Goal: Information Seeking & Learning: Check status

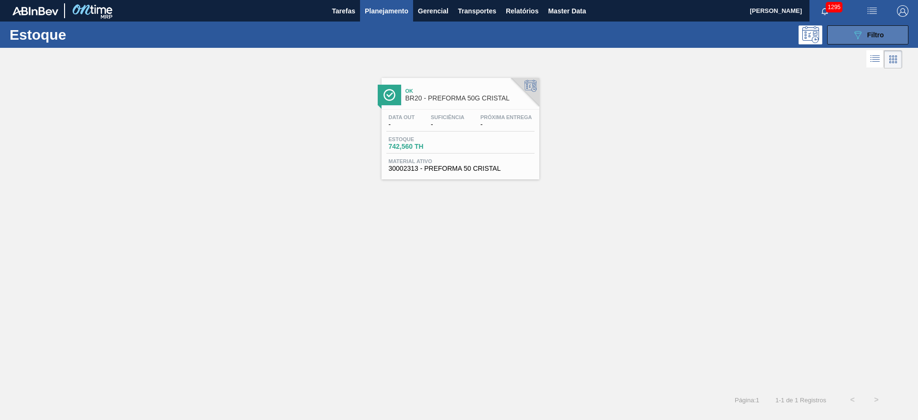
drag, startPoint x: 848, startPoint y: 35, endPoint x: 837, endPoint y: 38, distance: 11.4
click at [849, 35] on button "089F7B8B-B2A5-4AFE-B5C0-19BA573D28AC Filtro" at bounding box center [867, 34] width 81 height 19
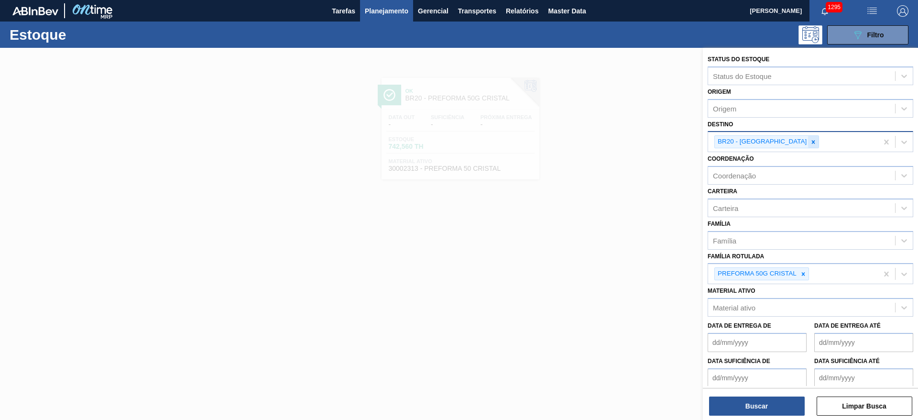
click at [808, 137] on div at bounding box center [813, 142] width 11 height 12
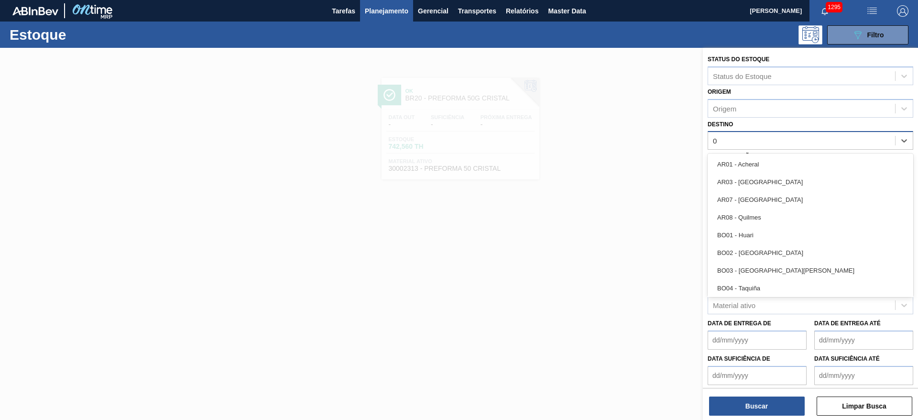
type input "03"
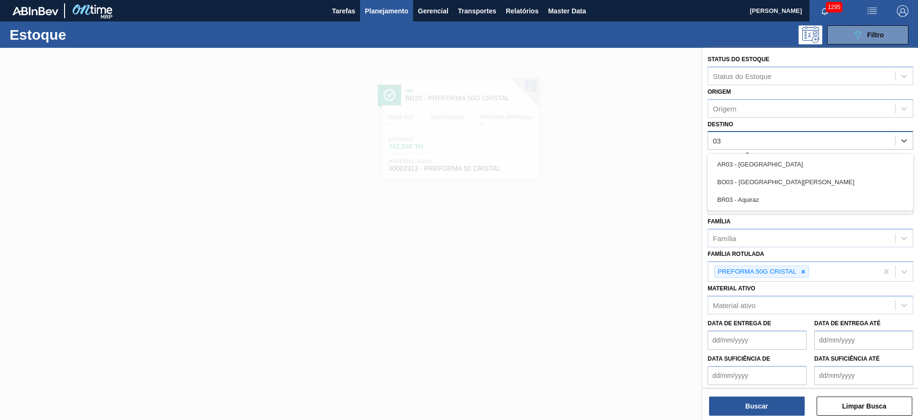
click at [736, 205] on div "BR03 - Aquiraz" at bounding box center [811, 200] width 206 height 18
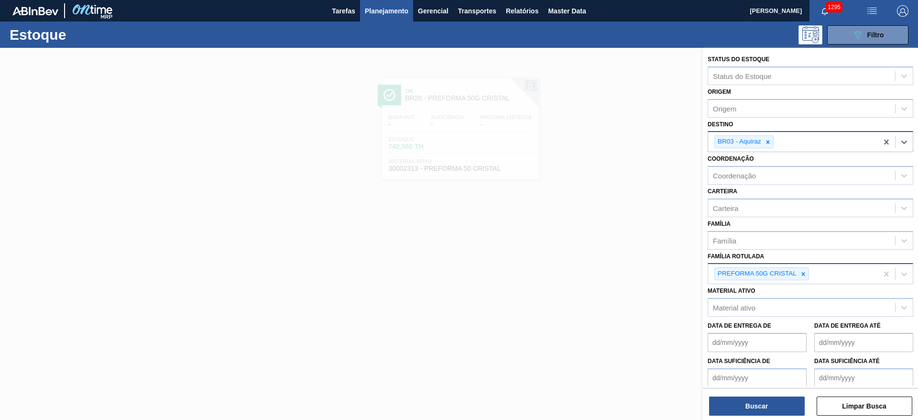
click at [802, 272] on icon at bounding box center [803, 273] width 3 height 3
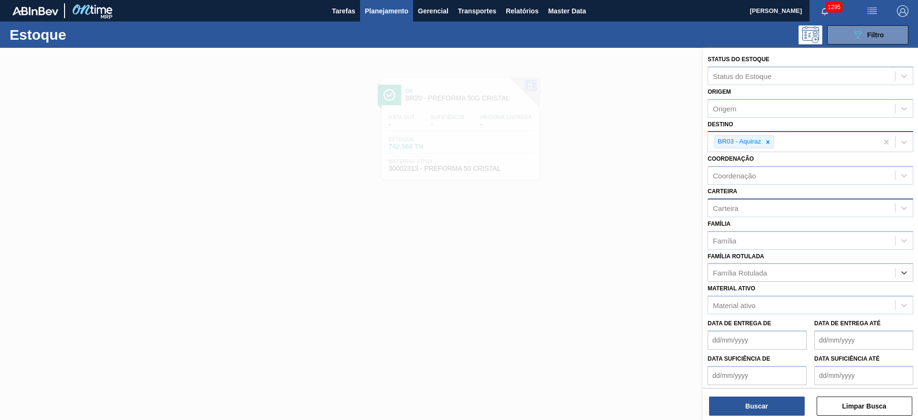
click at [718, 209] on div "Carteira" at bounding box center [725, 208] width 25 height 8
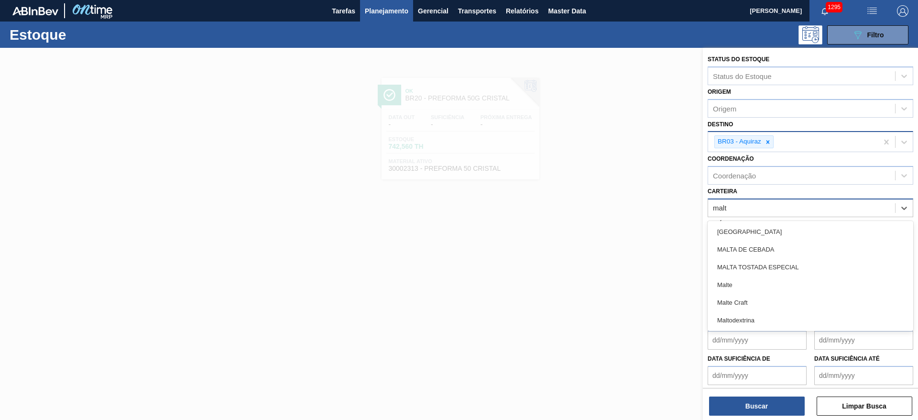
type input "malte"
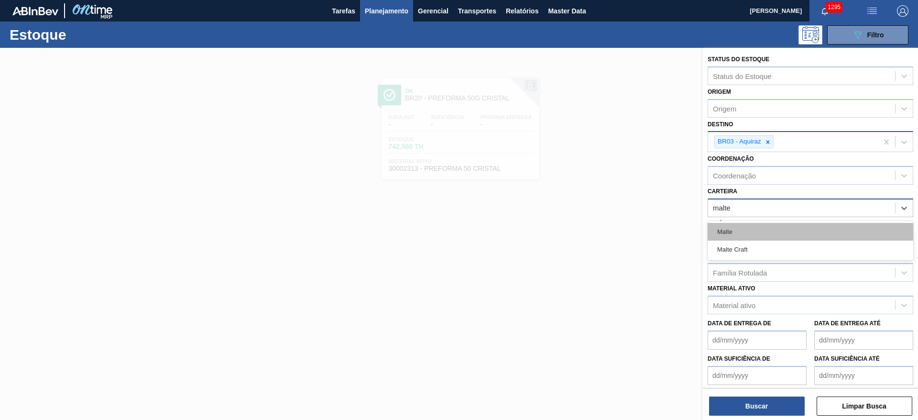
click at [746, 229] on div "Malte" at bounding box center [811, 232] width 206 height 18
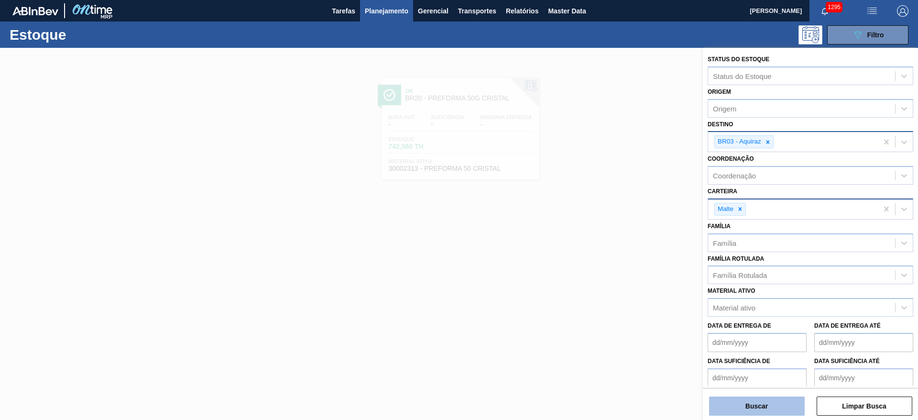
click at [737, 407] on button "Buscar" at bounding box center [757, 406] width 96 height 19
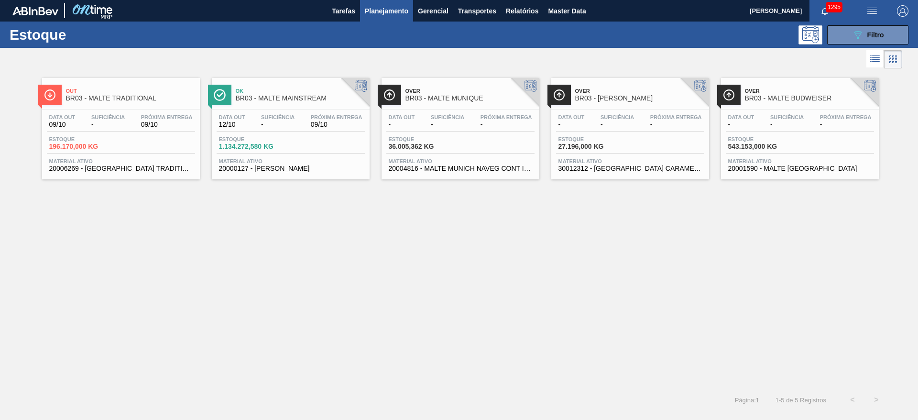
click at [314, 126] on span "09/10" at bounding box center [337, 124] width 52 height 7
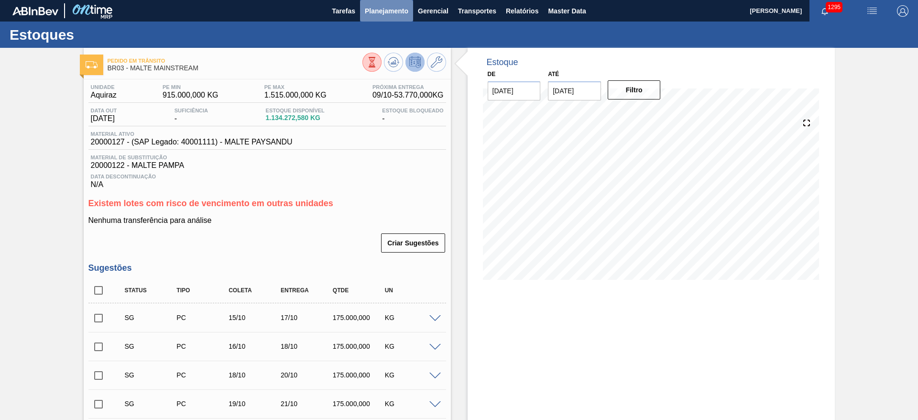
click at [377, 11] on span "Planejamento" at bounding box center [387, 10] width 44 height 11
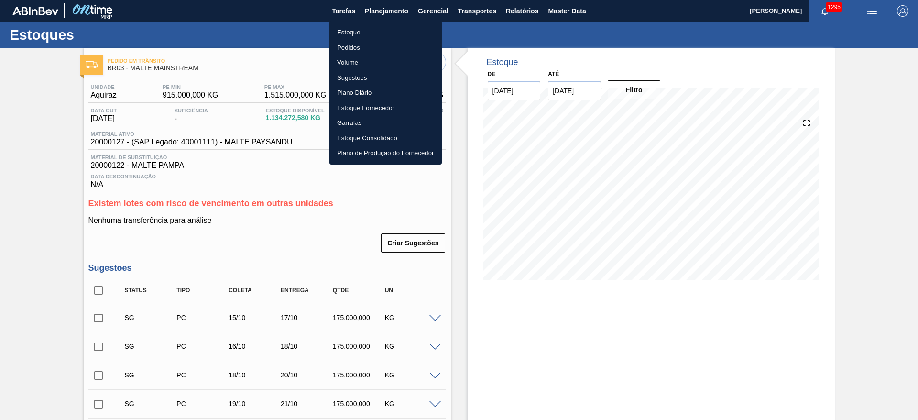
click at [347, 29] on li "Estoque" at bounding box center [386, 32] width 112 height 15
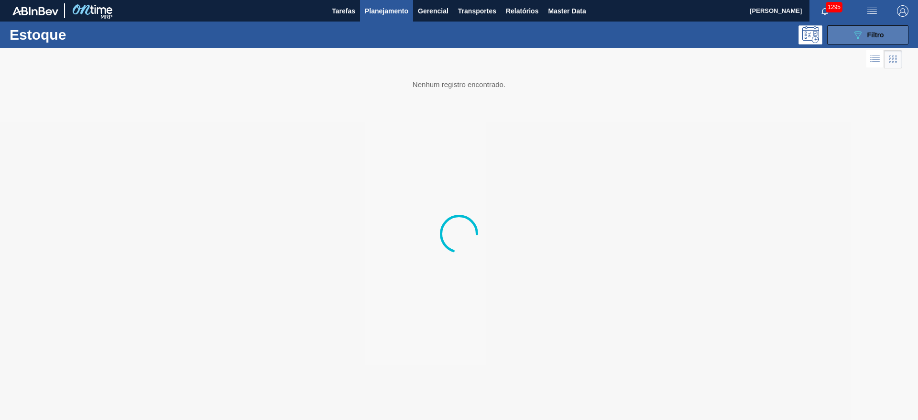
click at [861, 36] on icon "089F7B8B-B2A5-4AFE-B5C0-19BA573D28AC" at bounding box center [857, 34] width 11 height 11
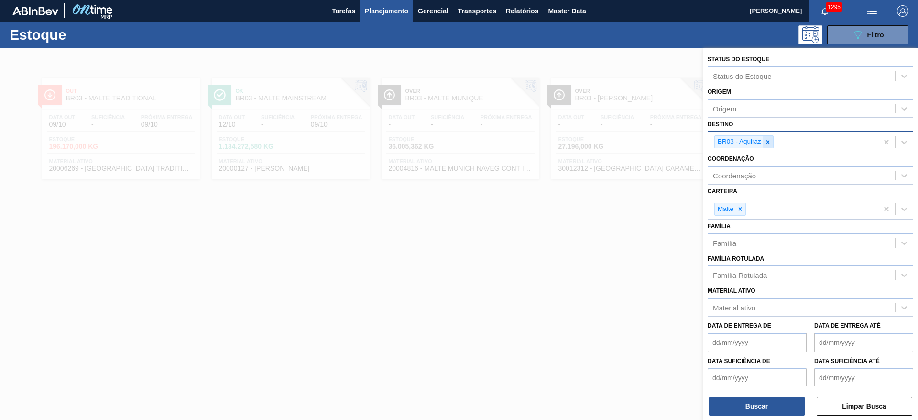
click at [767, 140] on icon at bounding box center [768, 142] width 7 height 7
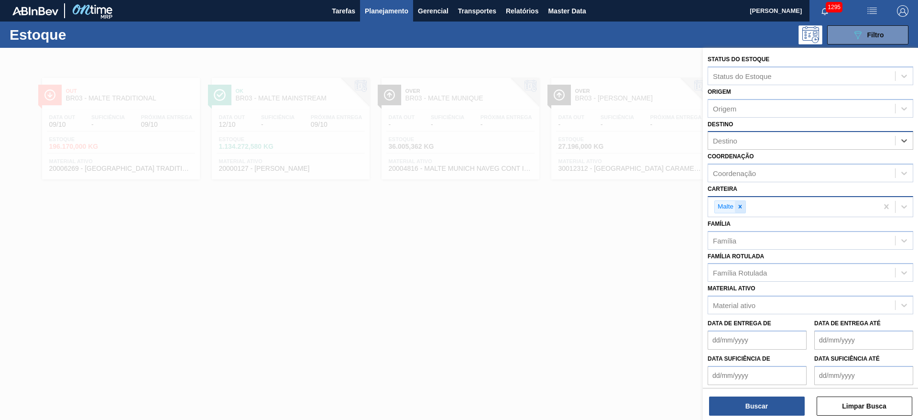
click at [741, 206] on icon at bounding box center [740, 206] width 3 height 3
click at [740, 271] on div "Família Rotulada" at bounding box center [740, 270] width 54 height 8
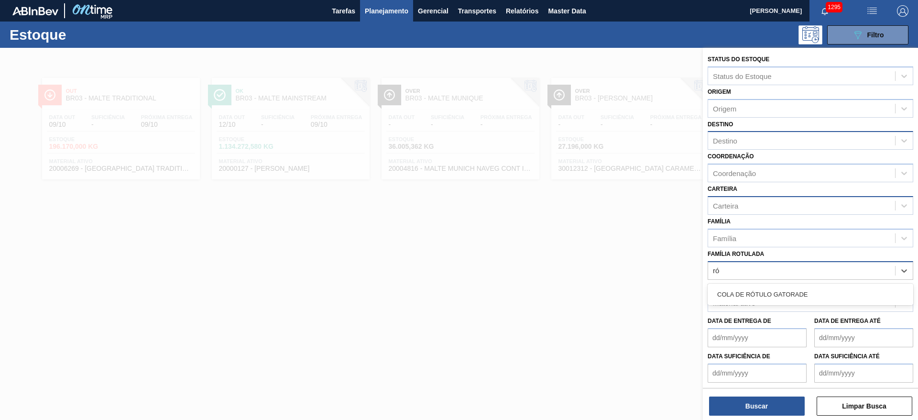
type Rotulada "r"
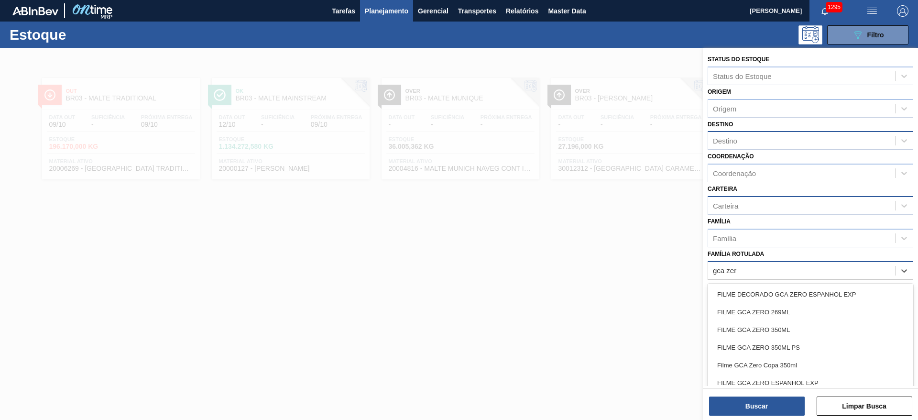
type Rotulada "gca zero"
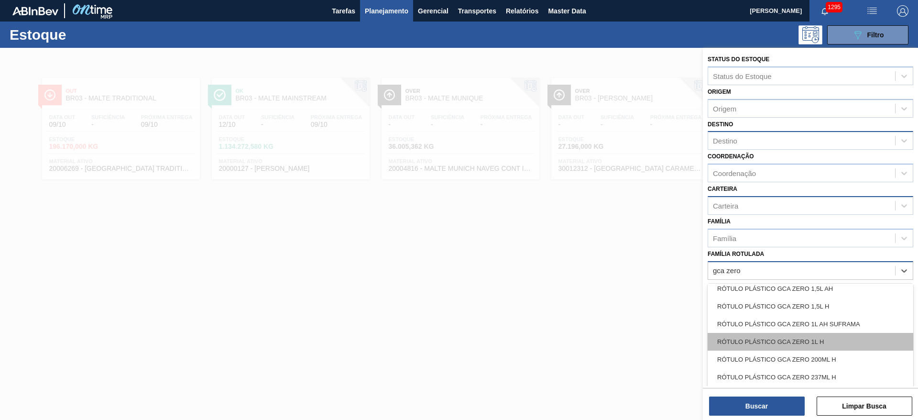
click at [788, 339] on div "RÓTULO PLÁSTICO GCA ZERO 1L H" at bounding box center [811, 342] width 206 height 18
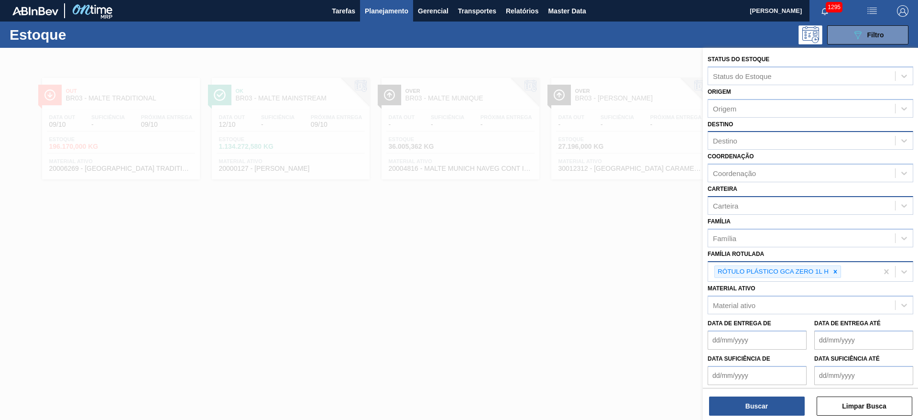
click at [750, 419] on div "Status do Estoque Status do Estoque Origem Origem Destino Destino Coordenação C…" at bounding box center [810, 235] width 215 height 374
click at [752, 403] on button "Buscar" at bounding box center [757, 406] width 96 height 19
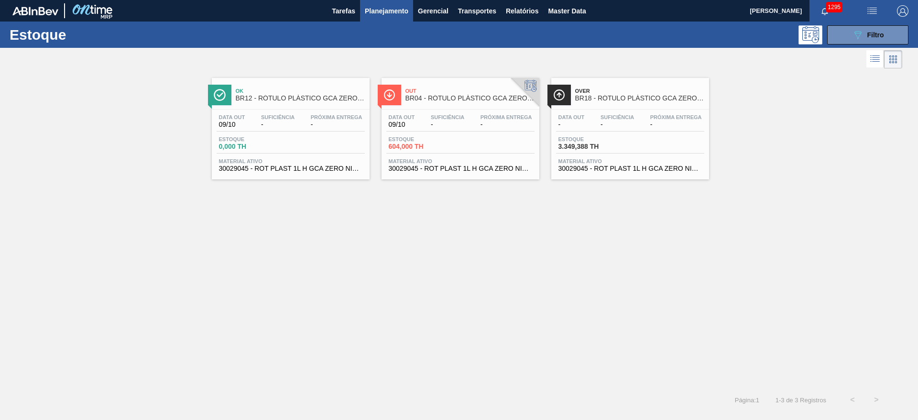
click at [266, 131] on div "Data out 09/10 Suficiência - Próxima Entrega -" at bounding box center [291, 122] width 148 height 17
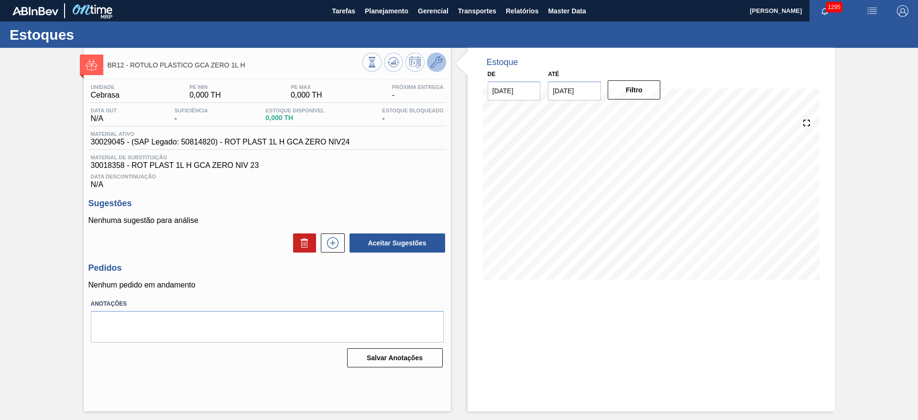
click at [435, 62] on icon at bounding box center [436, 61] width 11 height 11
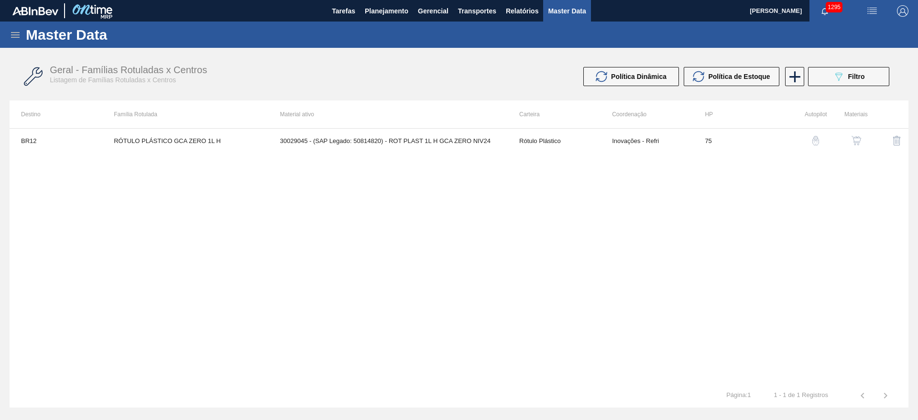
click at [857, 138] on img "button" at bounding box center [857, 141] width 10 height 10
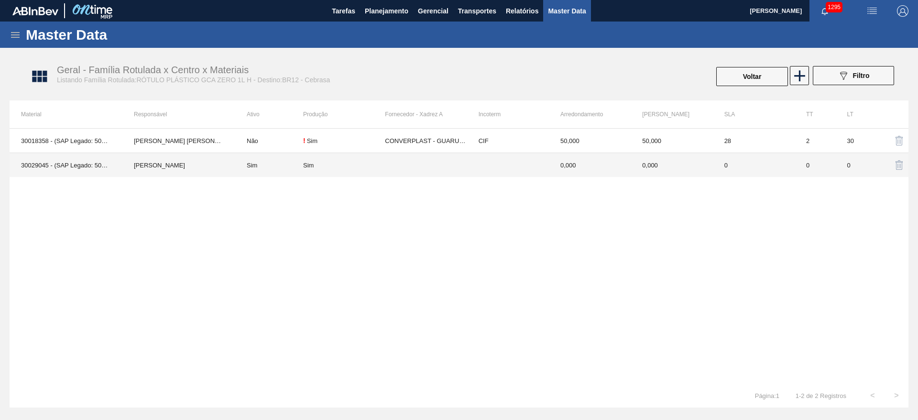
click at [208, 164] on td "[PERSON_NAME]" at bounding box center [178, 165] width 113 height 24
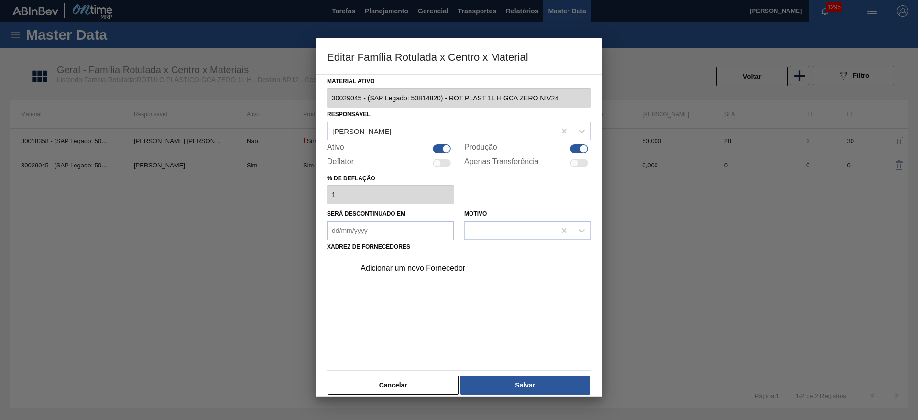
click at [384, 269] on div "Adicionar um novo Fornecedor" at bounding box center [454, 268] width 187 height 9
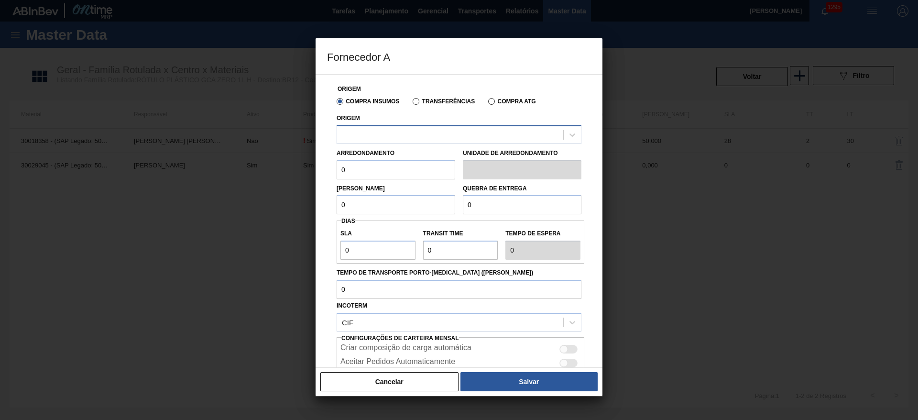
click at [357, 134] on div at bounding box center [450, 135] width 226 height 14
click at [372, 383] on button "Cancelar" at bounding box center [389, 381] width 138 height 19
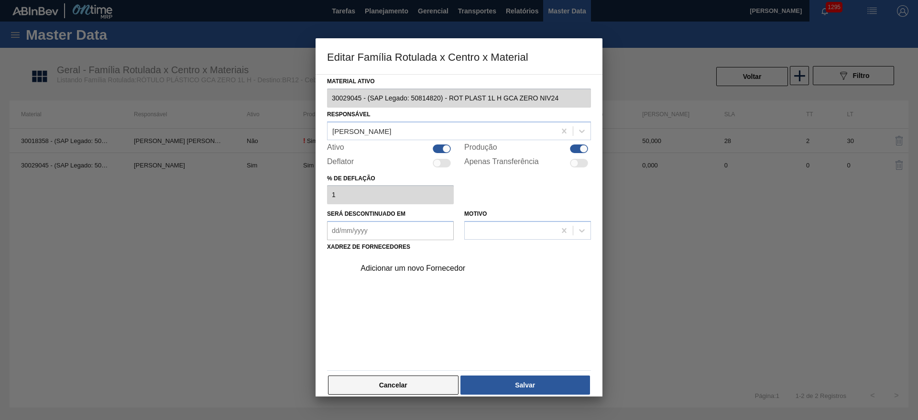
click at [405, 385] on button "Cancelar" at bounding box center [393, 384] width 131 height 19
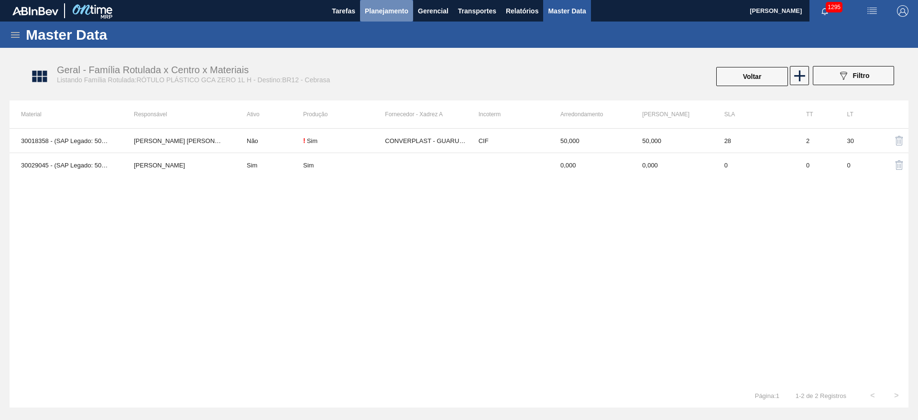
click at [381, 11] on span "Planejamento" at bounding box center [387, 10] width 44 height 11
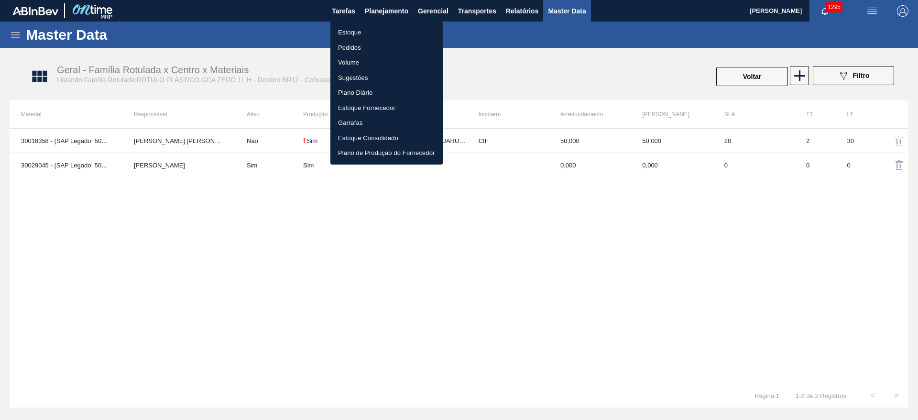
click at [358, 27] on li "Estoque" at bounding box center [387, 32] width 112 height 15
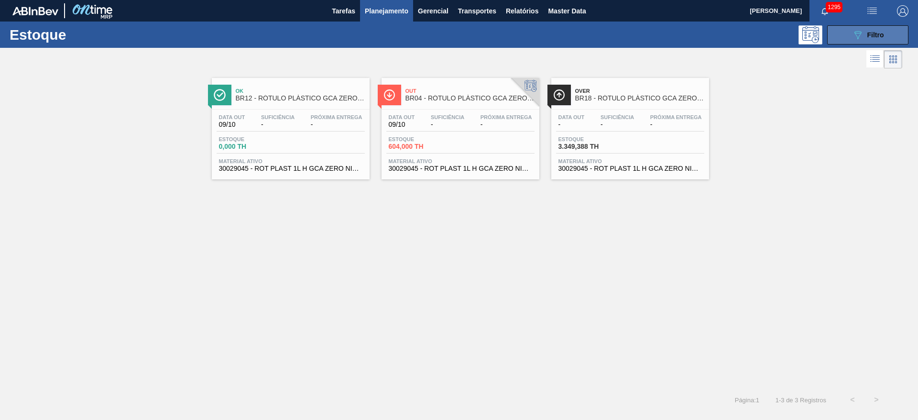
click at [864, 33] on div "089F7B8B-B2A5-4AFE-B5C0-19BA573D28AC Filtro" at bounding box center [868, 34] width 32 height 11
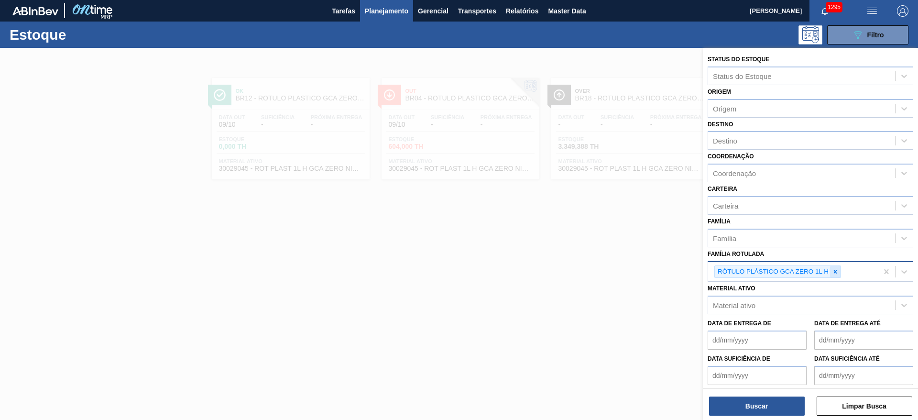
click at [838, 268] on icon at bounding box center [835, 271] width 7 height 7
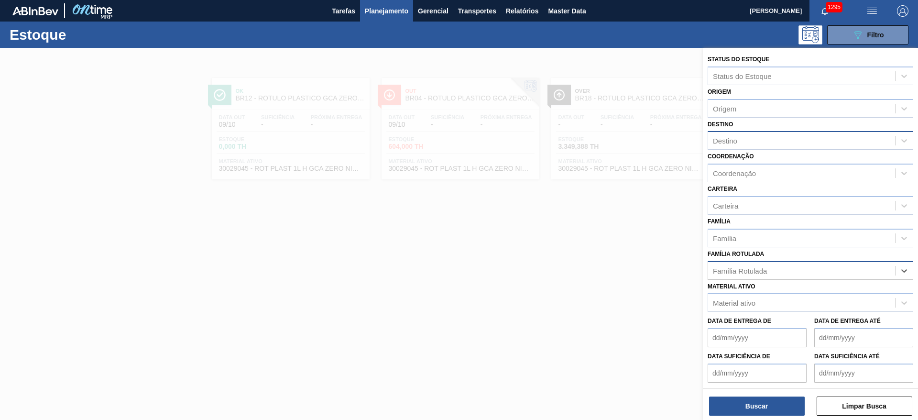
click at [732, 138] on div "Destino" at bounding box center [725, 141] width 24 height 8
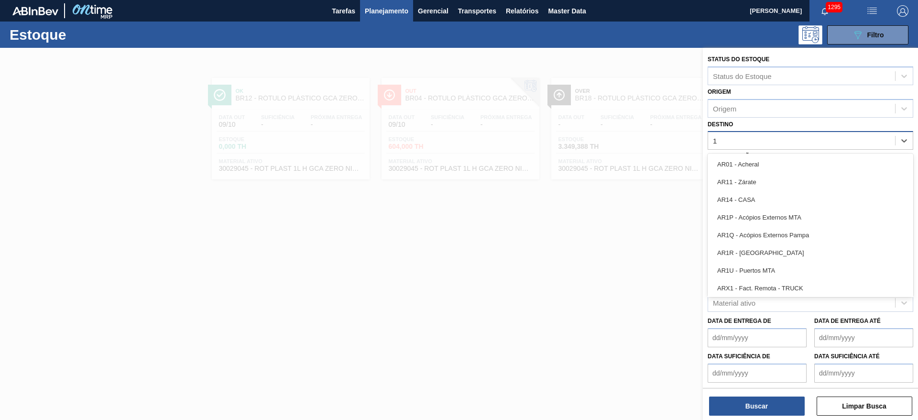
type input "12"
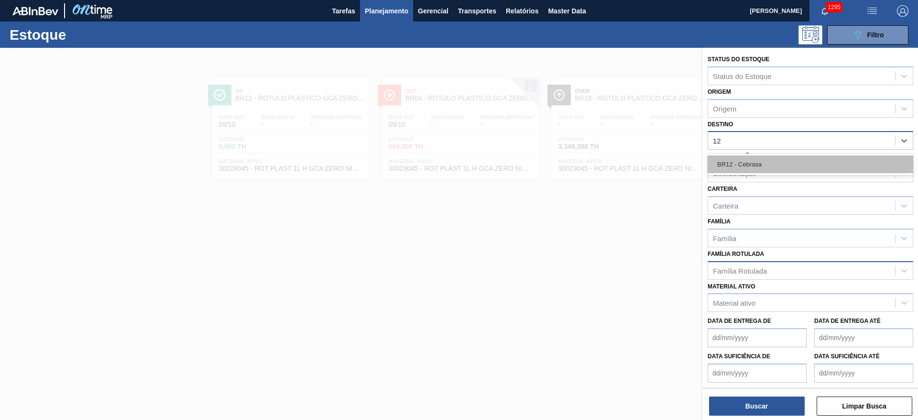
click at [741, 165] on div "BR12 - Cebrasa" at bounding box center [811, 164] width 206 height 18
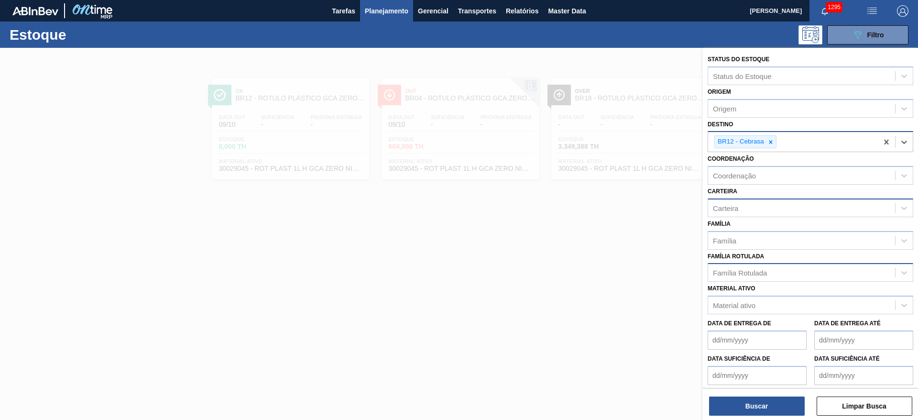
click at [743, 205] on div "Carteira" at bounding box center [801, 208] width 187 height 14
type input "r"
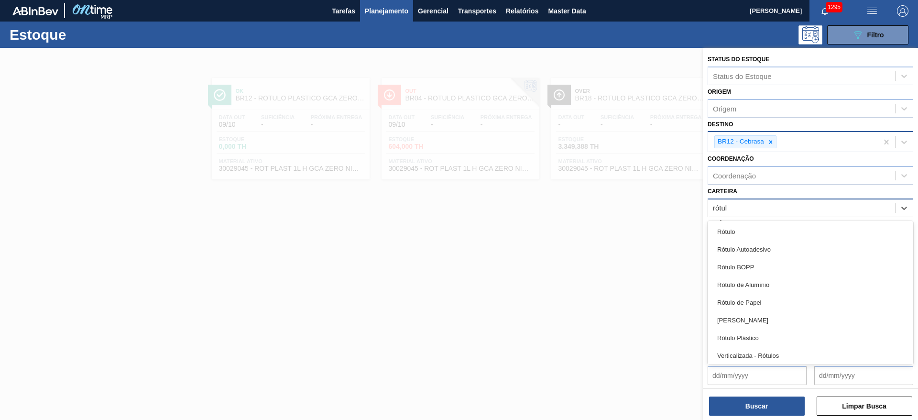
type input "rótulo"
drag, startPoint x: 754, startPoint y: 331, endPoint x: 746, endPoint y: 360, distance: 30.3
click at [754, 331] on div "Rótulo Plástico" at bounding box center [811, 338] width 206 height 18
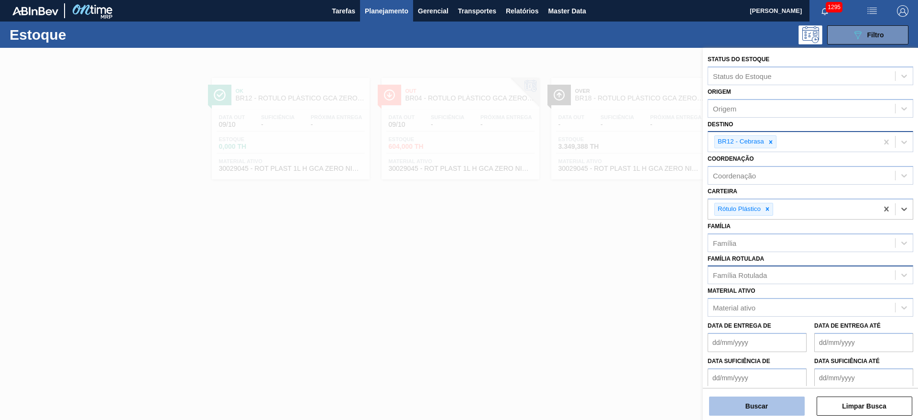
click at [754, 404] on button "Buscar" at bounding box center [757, 406] width 96 height 19
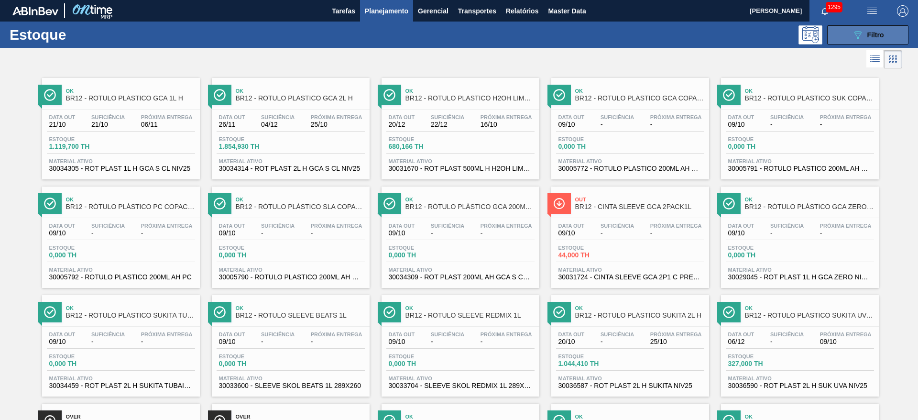
click at [857, 35] on icon "089F7B8B-B2A5-4AFE-B5C0-19BA573D28AC" at bounding box center [857, 34] width 11 height 11
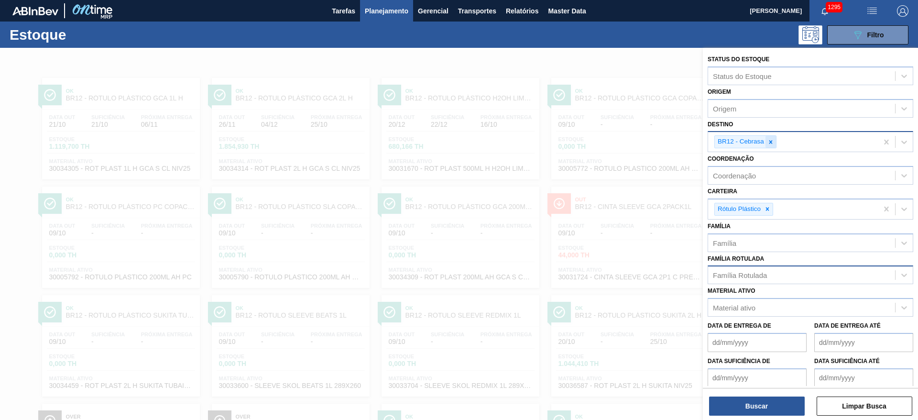
click at [771, 140] on icon at bounding box center [771, 142] width 7 height 7
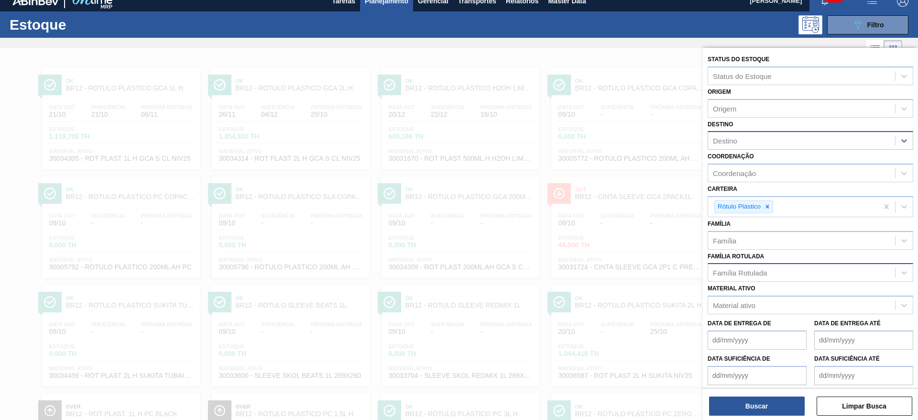
click at [729, 271] on div "Família Rotulada" at bounding box center [740, 273] width 54 height 8
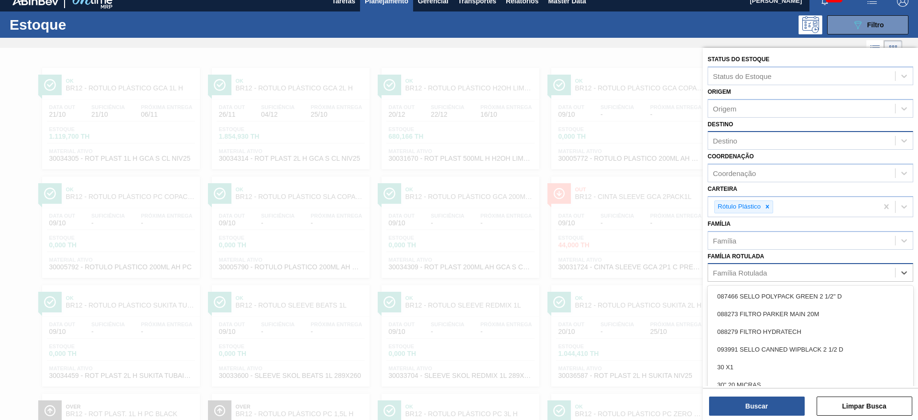
scroll to position [13, 0]
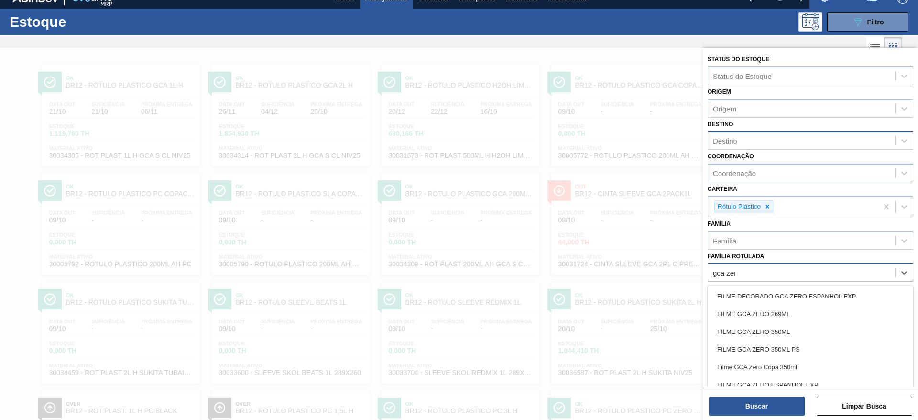
type Rotulada "gca zero"
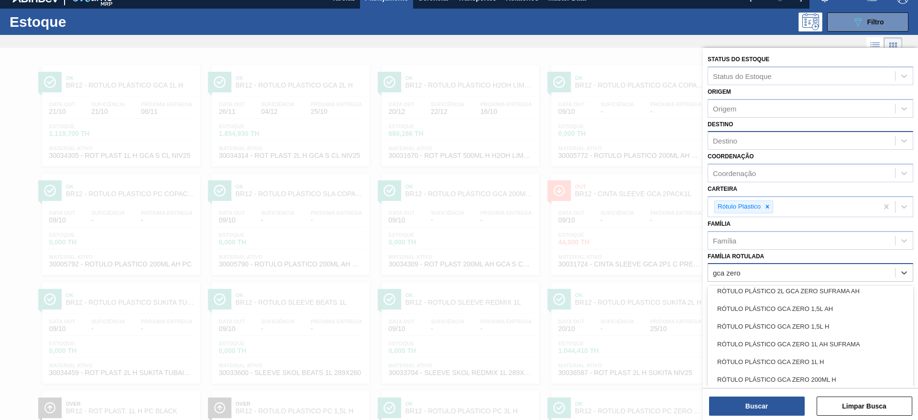
scroll to position [430, 0]
click at [774, 340] on div "RÓTULO PLÁSTICO GCA ZERO 1L H" at bounding box center [811, 344] width 206 height 18
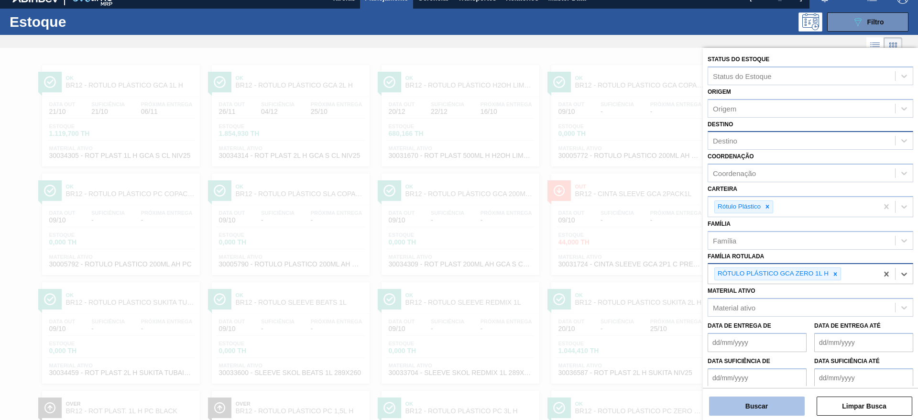
click at [761, 404] on button "Buscar" at bounding box center [757, 406] width 96 height 19
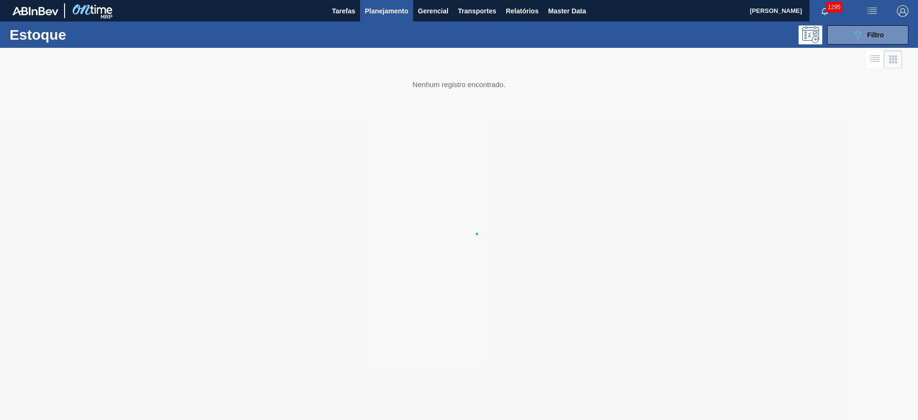
scroll to position [0, 0]
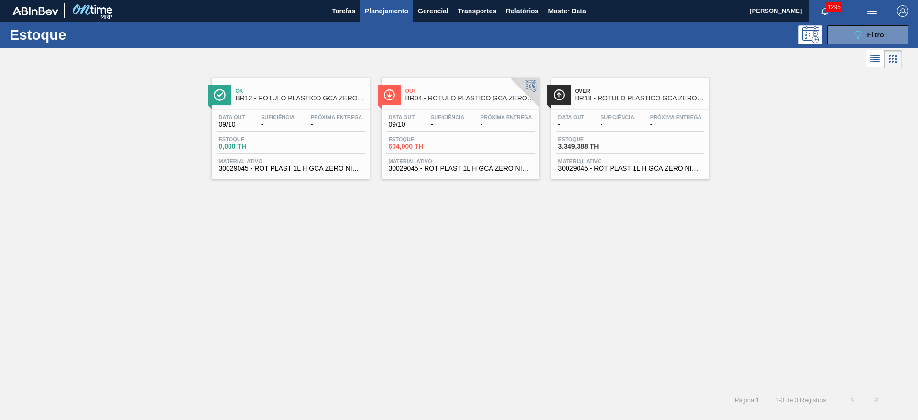
click at [291, 121] on span "-" at bounding box center [277, 124] width 33 height 7
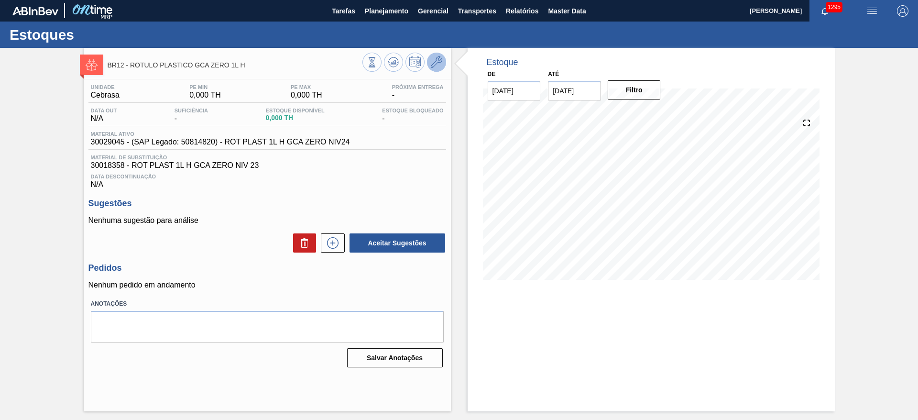
click at [442, 57] on icon at bounding box center [436, 61] width 11 height 11
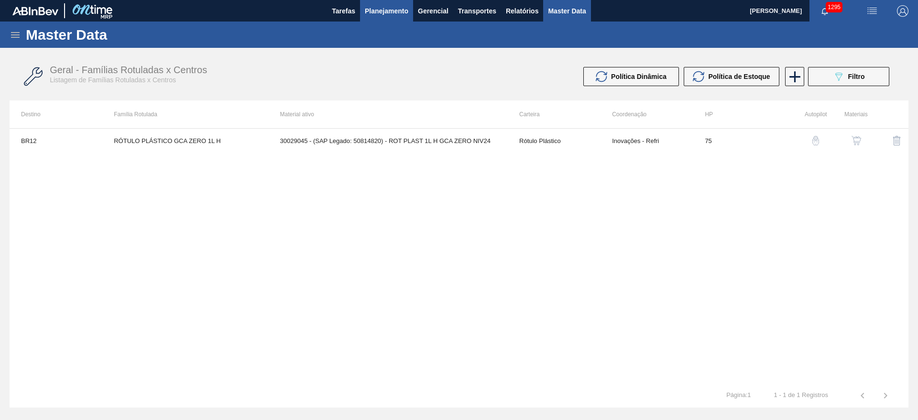
click at [371, 13] on span "Planejamento" at bounding box center [387, 10] width 44 height 11
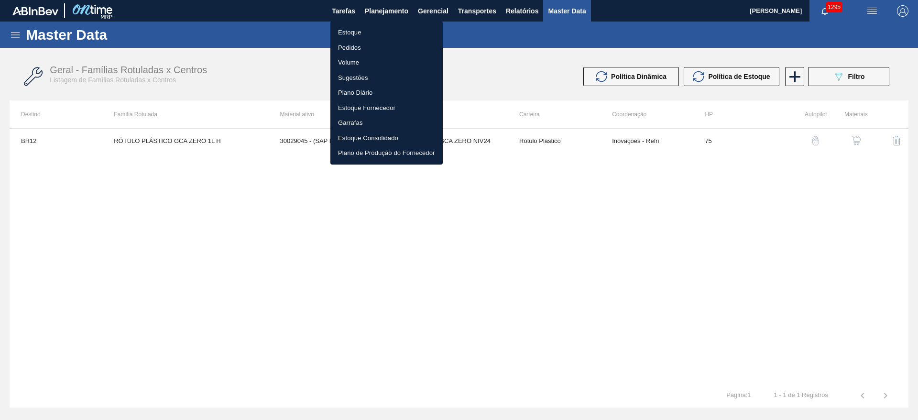
click at [346, 31] on li "Estoque" at bounding box center [387, 32] width 112 height 15
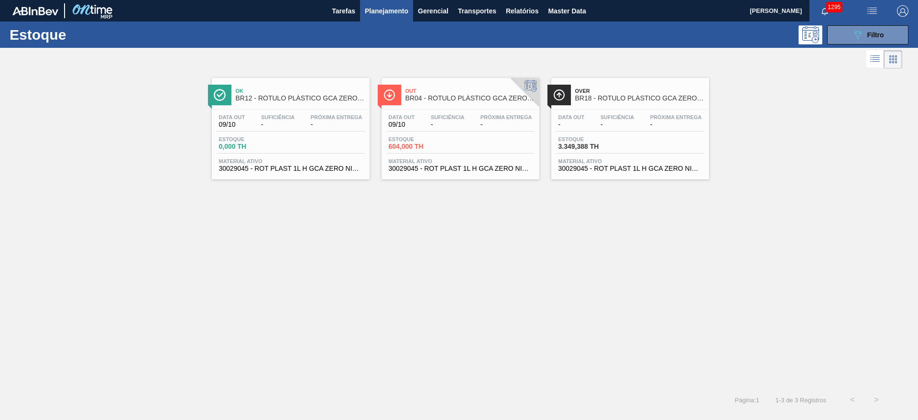
click at [265, 110] on div "Data out 09/10 Suficiência - Próxima Entrega - Estoque 0,000 TH Material ativo …" at bounding box center [291, 142] width 158 height 65
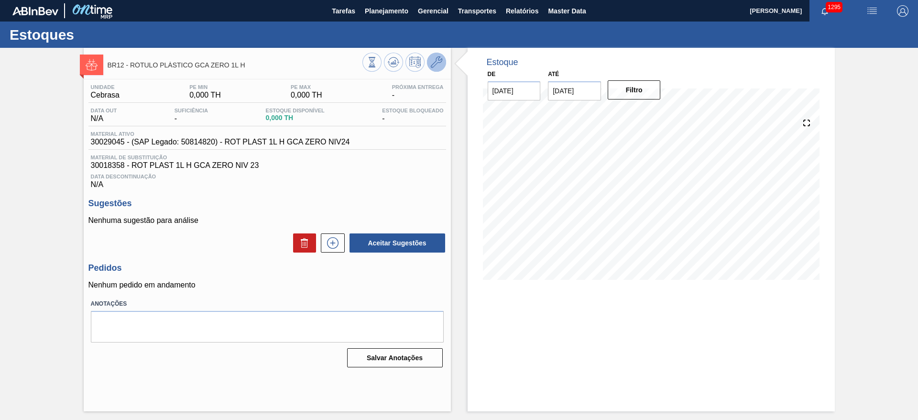
click at [439, 65] on icon at bounding box center [436, 61] width 11 height 11
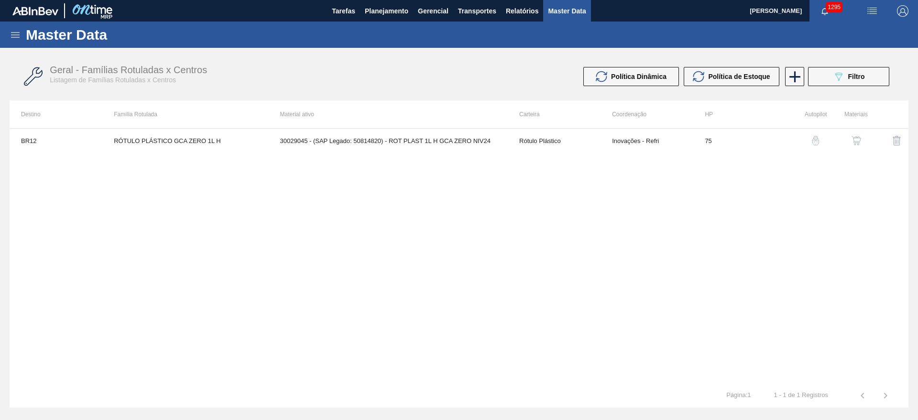
click at [856, 138] on img "button" at bounding box center [857, 141] width 10 height 10
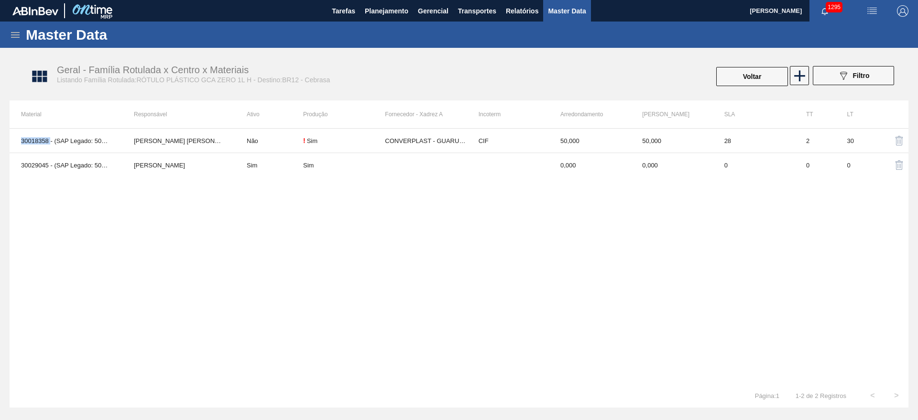
drag, startPoint x: 50, startPoint y: 139, endPoint x: 9, endPoint y: 142, distance: 41.2
click at [9, 142] on div "Master Data Geral Carteiras e Famílias Coordenações e Usuários Fornecedores Mat…" at bounding box center [459, 215] width 918 height 386
copy tbody "30018358"
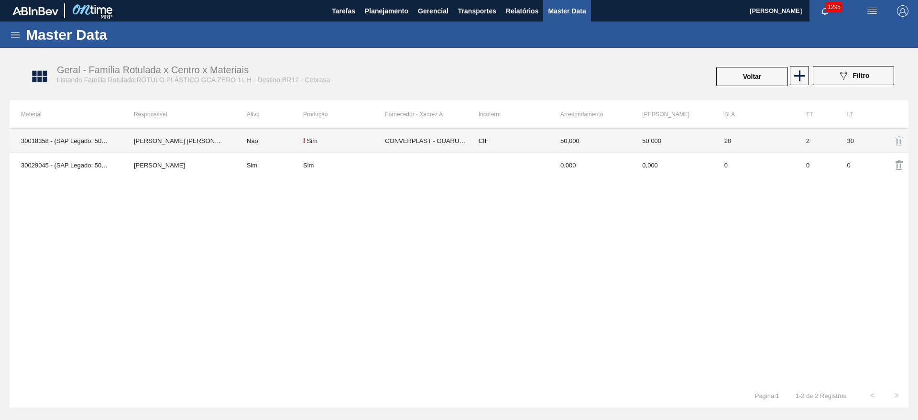
click at [83, 143] on td "30018358 - (SAP Legado: 50808991) - ROT PLAST 1L H GCA ZERO NIV 23" at bounding box center [66, 141] width 113 height 24
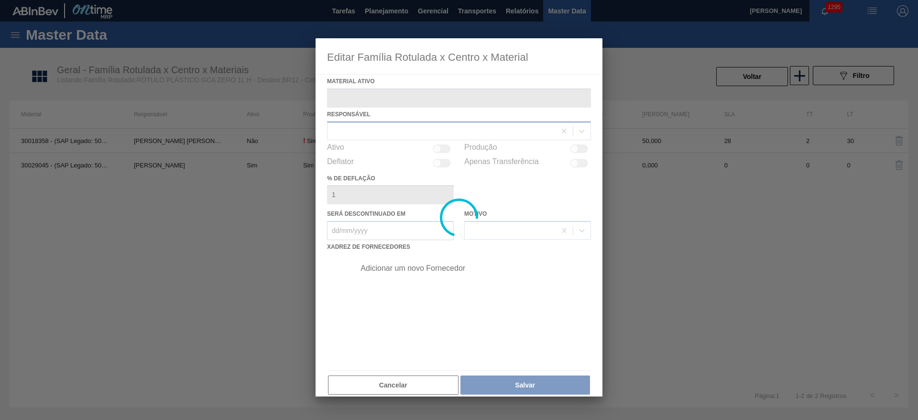
type ativo "30018358 - (SAP Legado: 50808991) - ROT PLAST 1L H GCA ZERO NIV 23"
checkbox input "true"
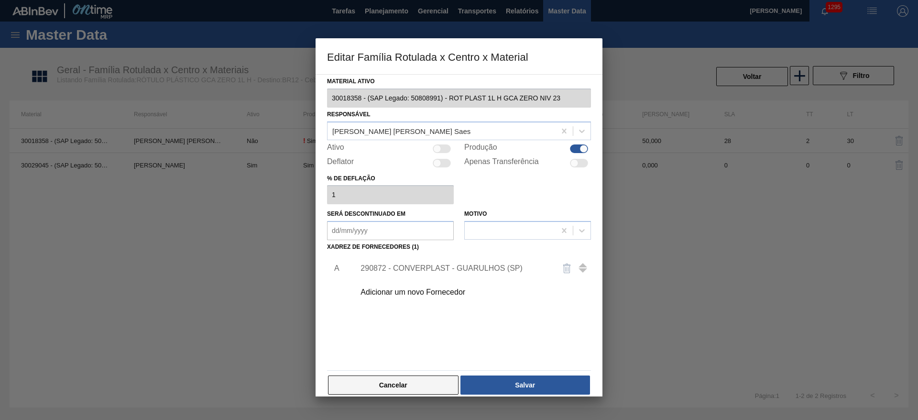
click at [393, 385] on button "Cancelar" at bounding box center [393, 384] width 131 height 19
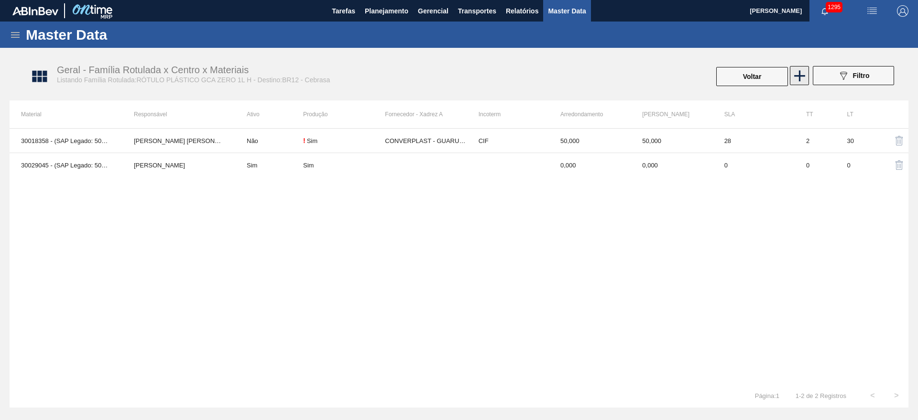
click at [802, 77] on icon at bounding box center [800, 75] width 19 height 19
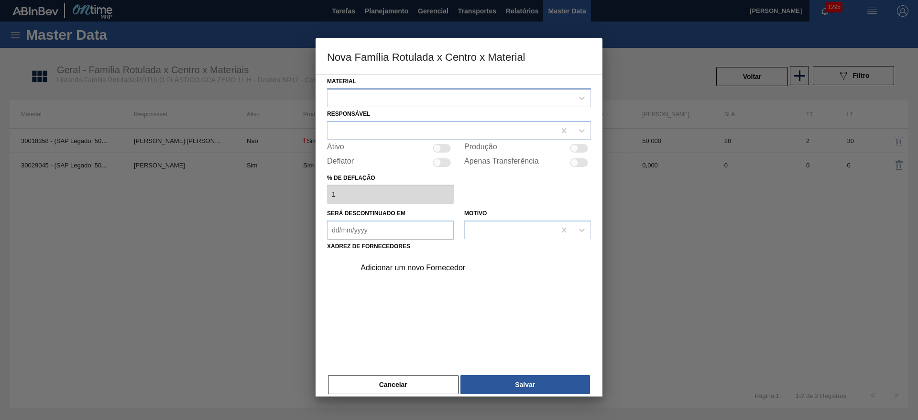
click at [359, 99] on div at bounding box center [450, 98] width 245 height 14
click at [397, 391] on button "Cancelar" at bounding box center [393, 384] width 131 height 19
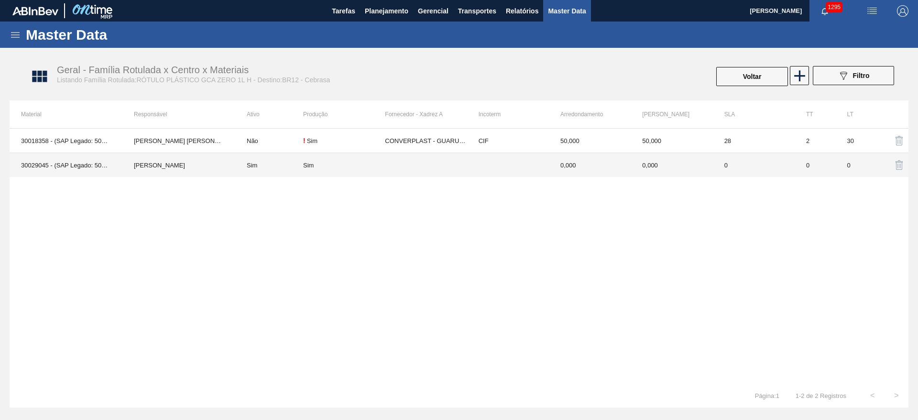
click at [77, 165] on td "30029045 - (SAP Legado: 50814820) - ROT PLAST 1L H GCA ZERO NIV24" at bounding box center [66, 165] width 113 height 24
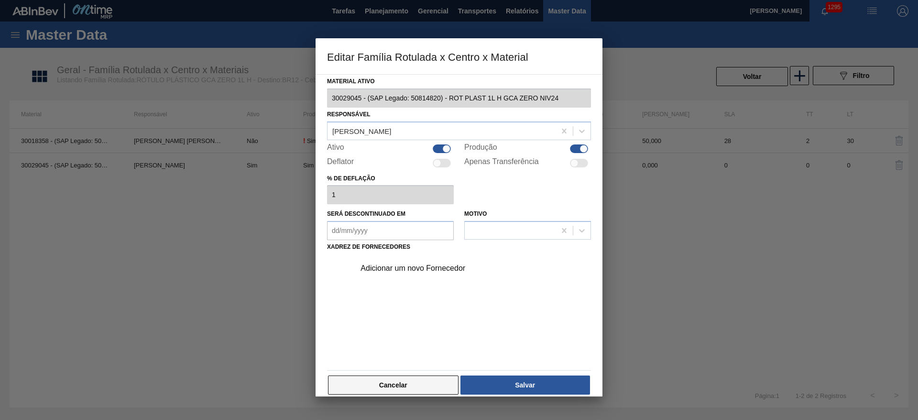
click at [376, 392] on button "Cancelar" at bounding box center [393, 384] width 131 height 19
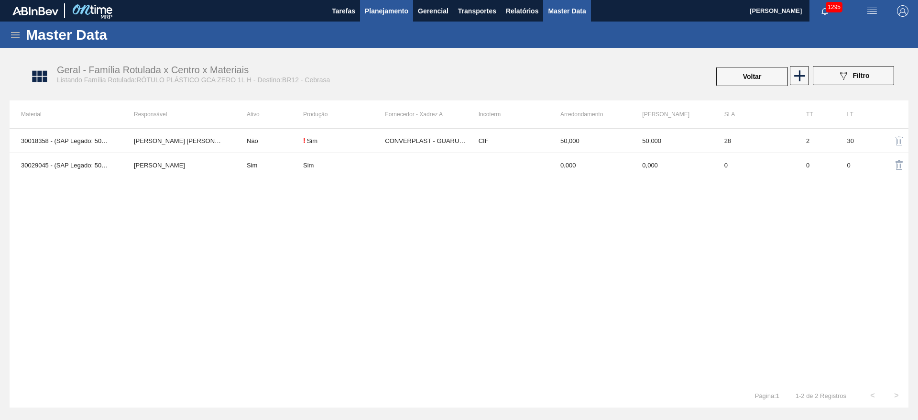
click at [396, 12] on span "Planejamento" at bounding box center [387, 10] width 44 height 11
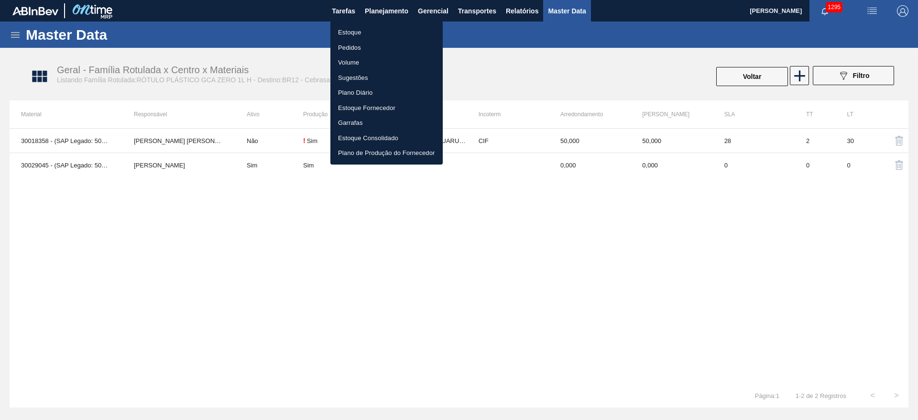
click at [346, 32] on li "Estoque" at bounding box center [387, 32] width 112 height 15
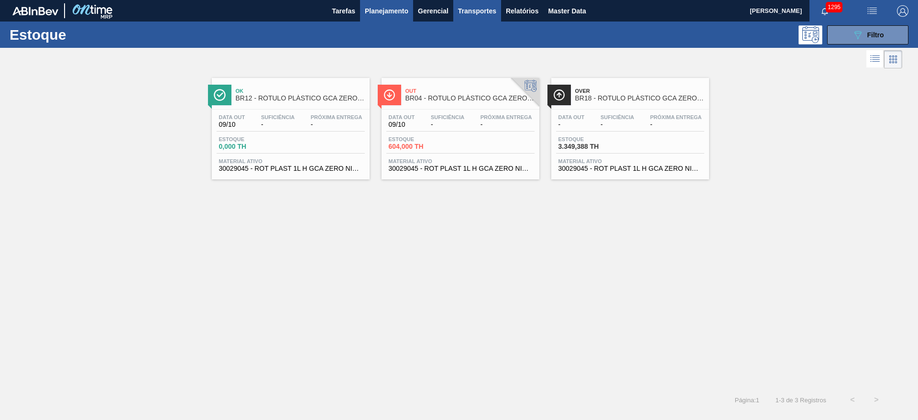
click at [477, 14] on span "Transportes" at bounding box center [477, 10] width 38 height 11
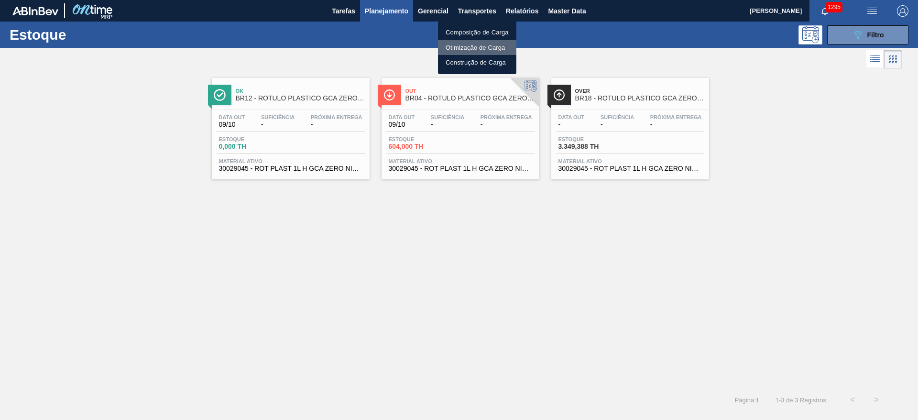
click at [452, 45] on li "Otimização de Carga" at bounding box center [477, 47] width 78 height 15
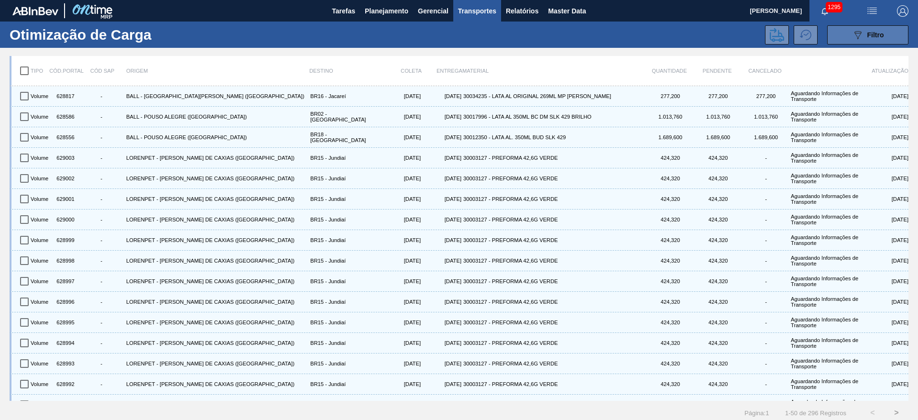
click at [855, 41] on button "089F7B8B-B2A5-4AFE-B5C0-19BA573D28AC Filtro" at bounding box center [867, 34] width 81 height 19
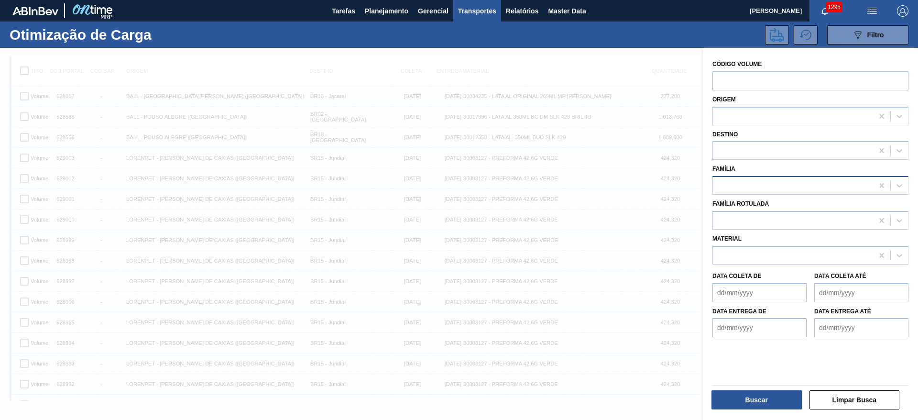
click at [724, 194] on div at bounding box center [811, 185] width 196 height 19
type input "malte"
type input "m"
type input "malte"
click at [893, 2] on button "button" at bounding box center [903, 11] width 31 height 22
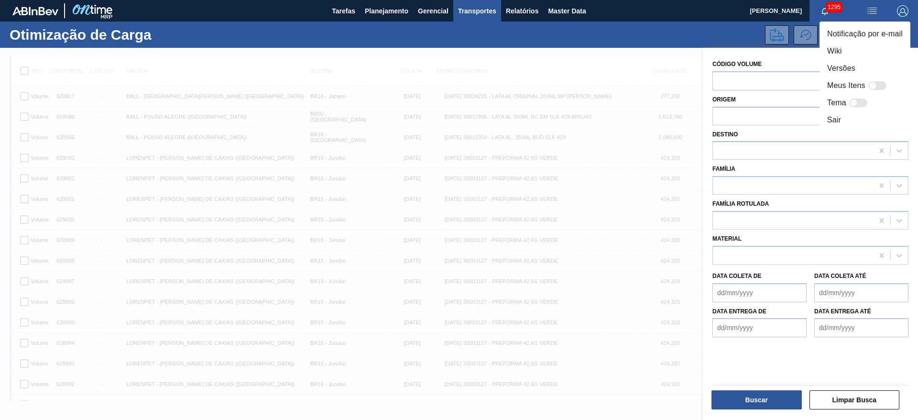
click at [596, 26] on div at bounding box center [459, 210] width 918 height 420
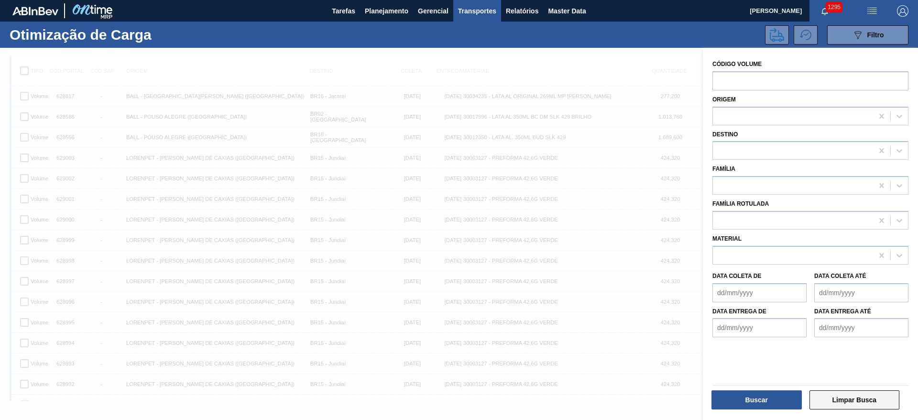
click at [868, 401] on button "Limpar Busca" at bounding box center [855, 399] width 90 height 19
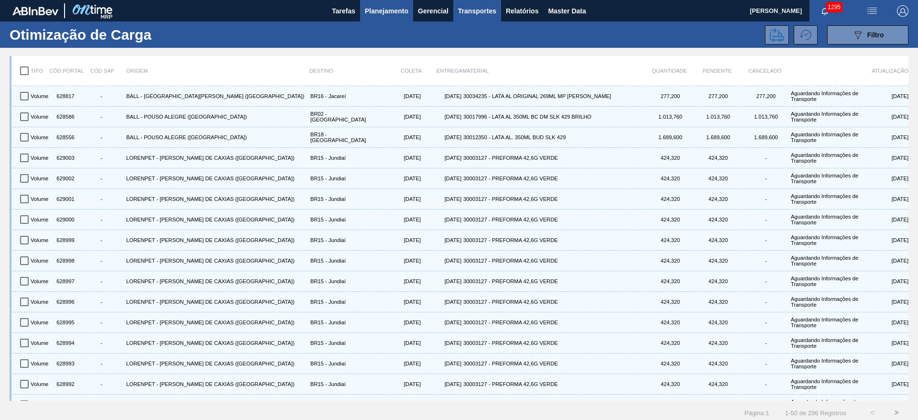
click at [385, 9] on span "Planejamento" at bounding box center [387, 10] width 44 height 11
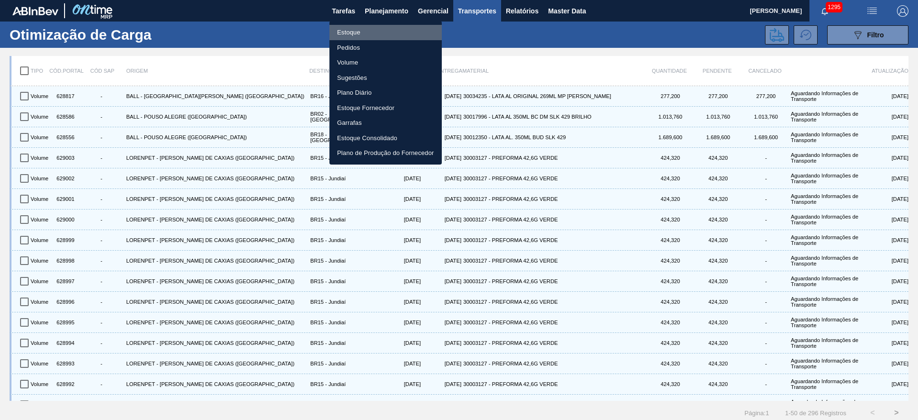
click at [354, 31] on li "Estoque" at bounding box center [386, 32] width 112 height 15
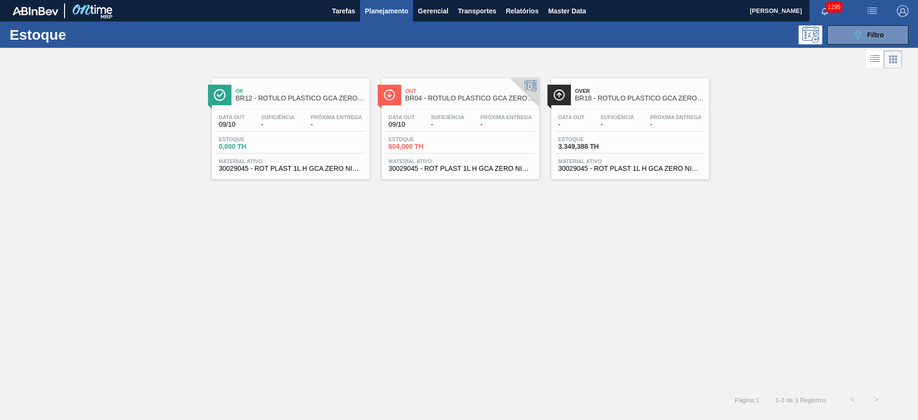
click at [357, 271] on div "Ok BR12 - RÓTULO PLÁSTICO GCA ZERO 1L H Data out 09/10 Suficiência - Próxima En…" at bounding box center [459, 229] width 918 height 317
